Goal: Task Accomplishment & Management: Use online tool/utility

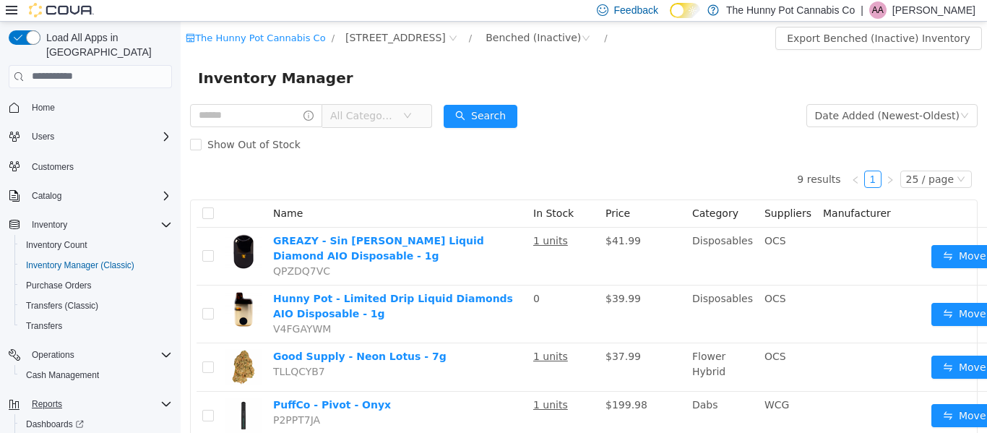
scroll to position [46, 0]
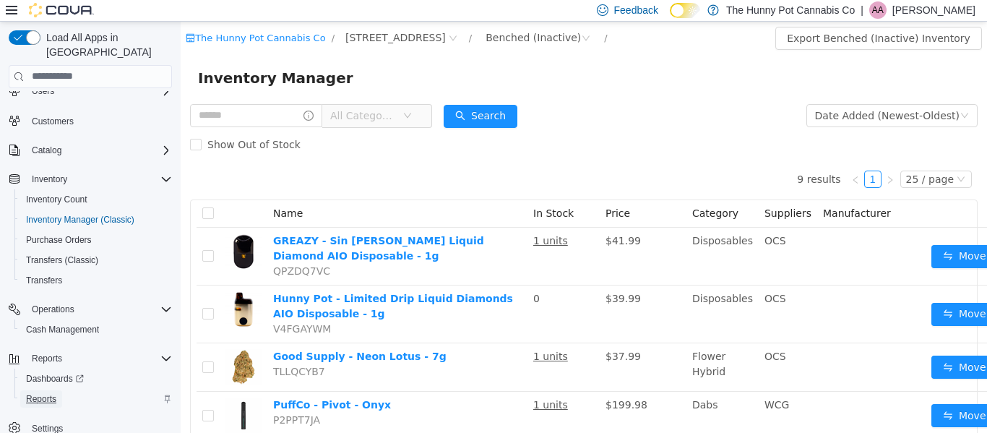
click at [41, 393] on span "Reports" at bounding box center [41, 399] width 30 height 12
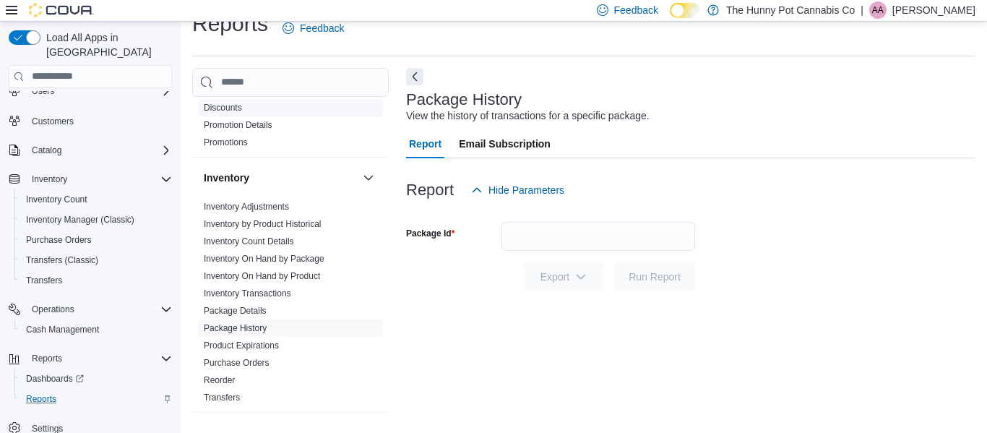
scroll to position [108, 0]
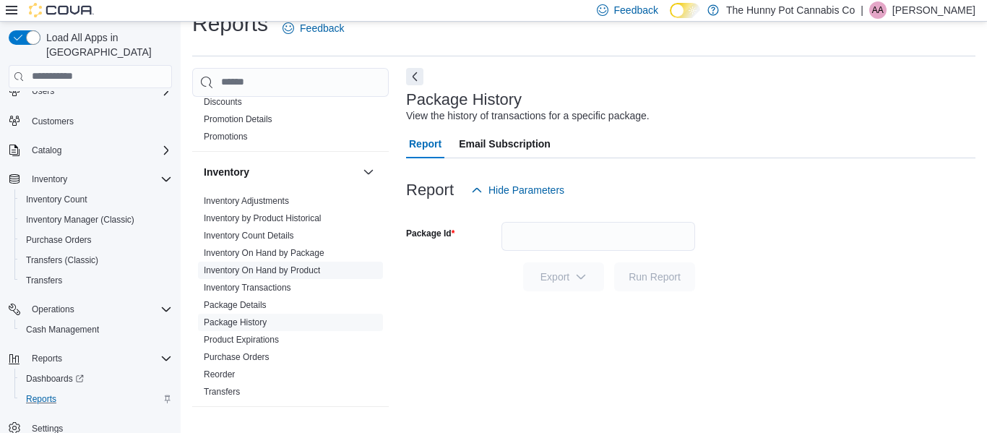
click at [267, 275] on link "Inventory On Hand by Product" at bounding box center [262, 270] width 116 height 10
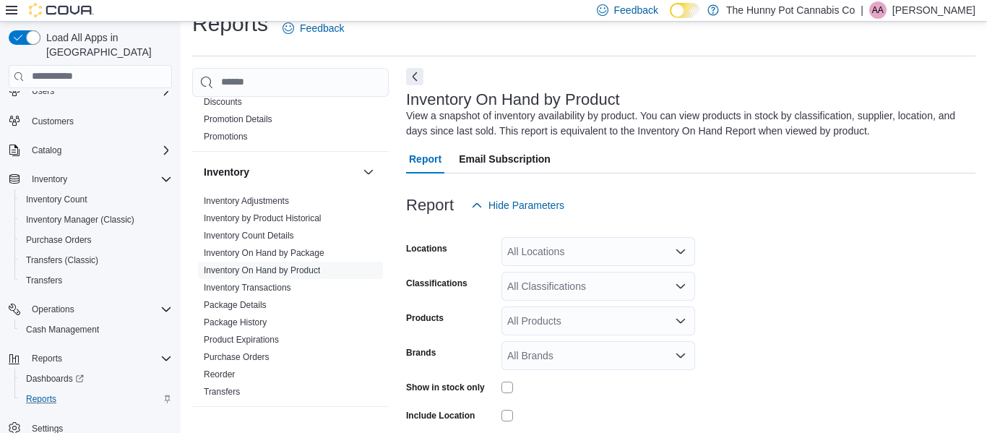
scroll to position [48, 0]
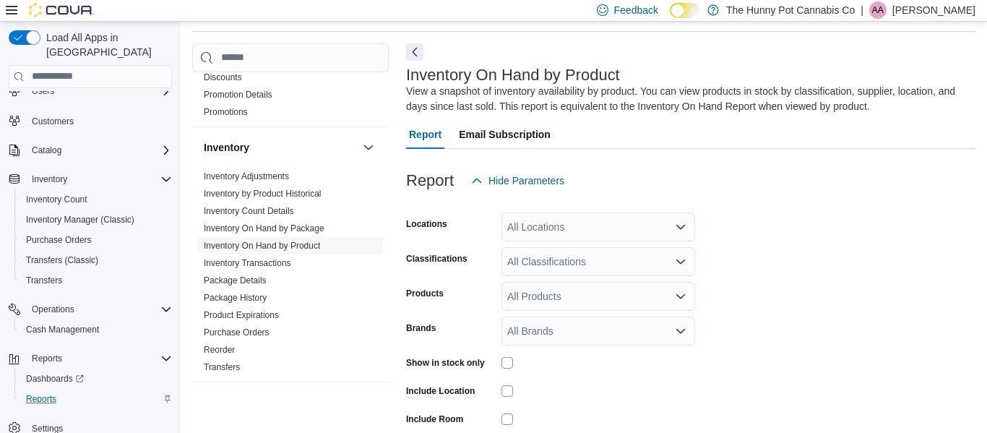
click at [552, 219] on div "All Locations" at bounding box center [599, 227] width 194 height 29
type input "****"
click at [553, 250] on span "[STREET_ADDRESS]" at bounding box center [583, 251] width 100 height 14
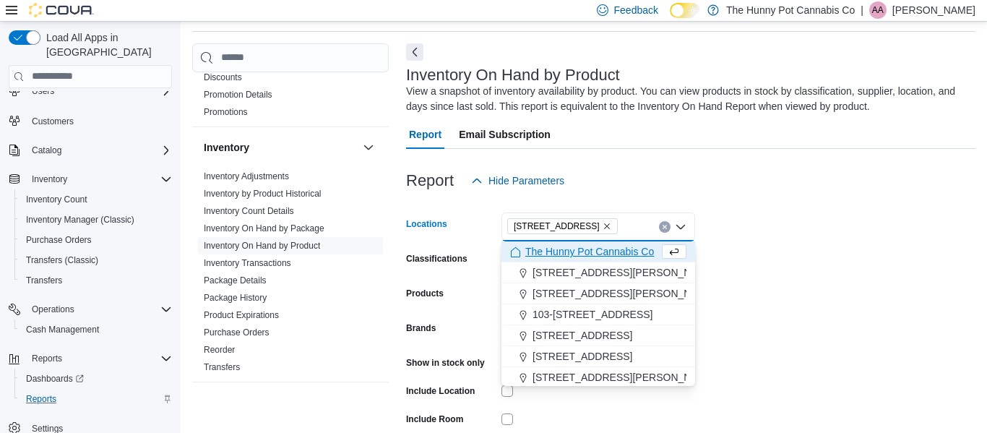
click at [801, 249] on form "Locations [STREET_ADDRESS] Selected. [STREET_ADDRESS] Press Backspace to delete…" at bounding box center [691, 347] width 570 height 304
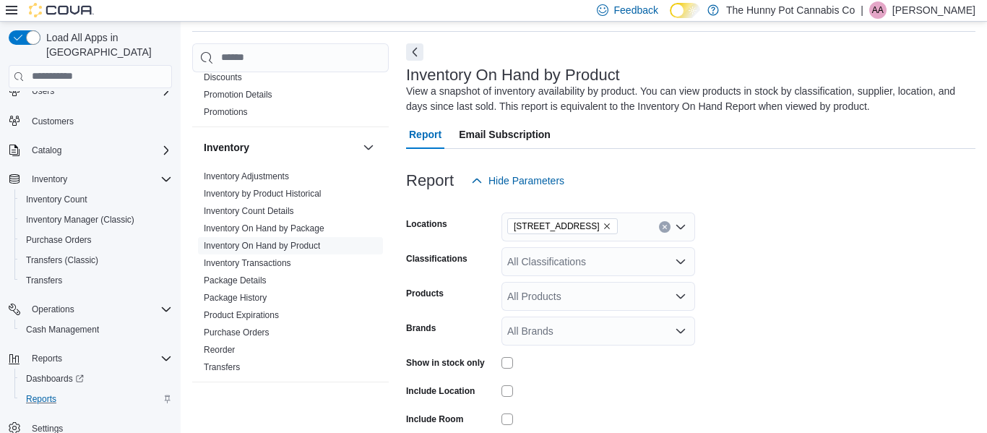
scroll to position [143, 0]
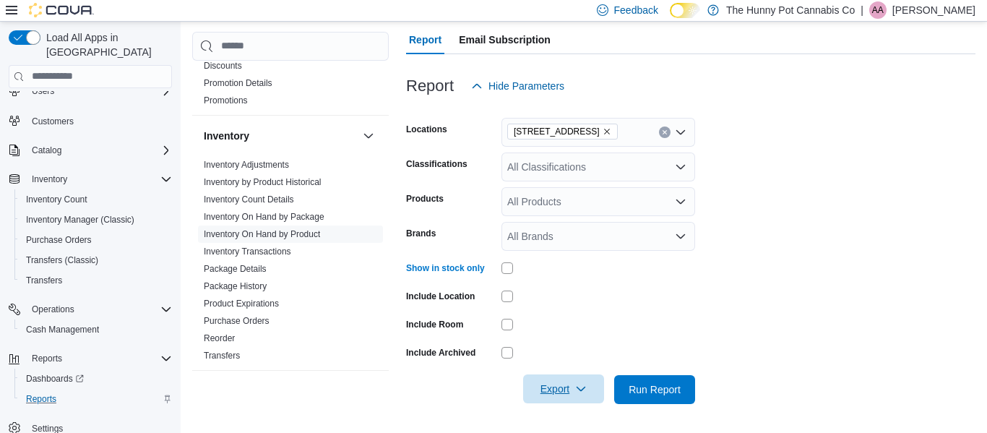
click at [581, 388] on icon "button" at bounding box center [581, 389] width 12 height 12
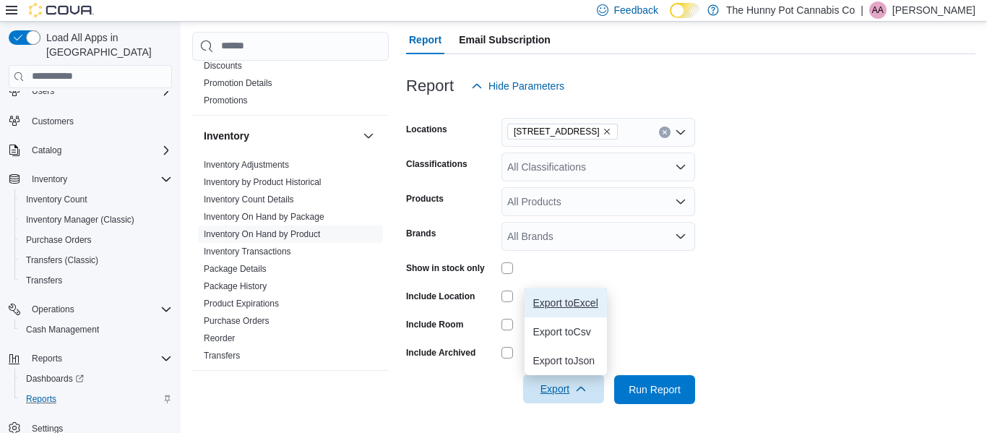
click at [552, 304] on span "Export to Excel" at bounding box center [565, 303] width 65 height 12
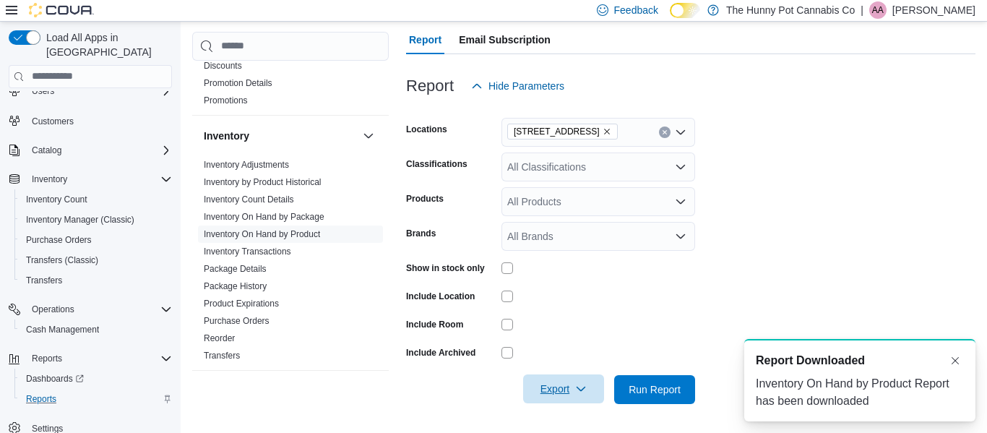
scroll to position [0, 0]
